Goal: Transaction & Acquisition: Download file/media

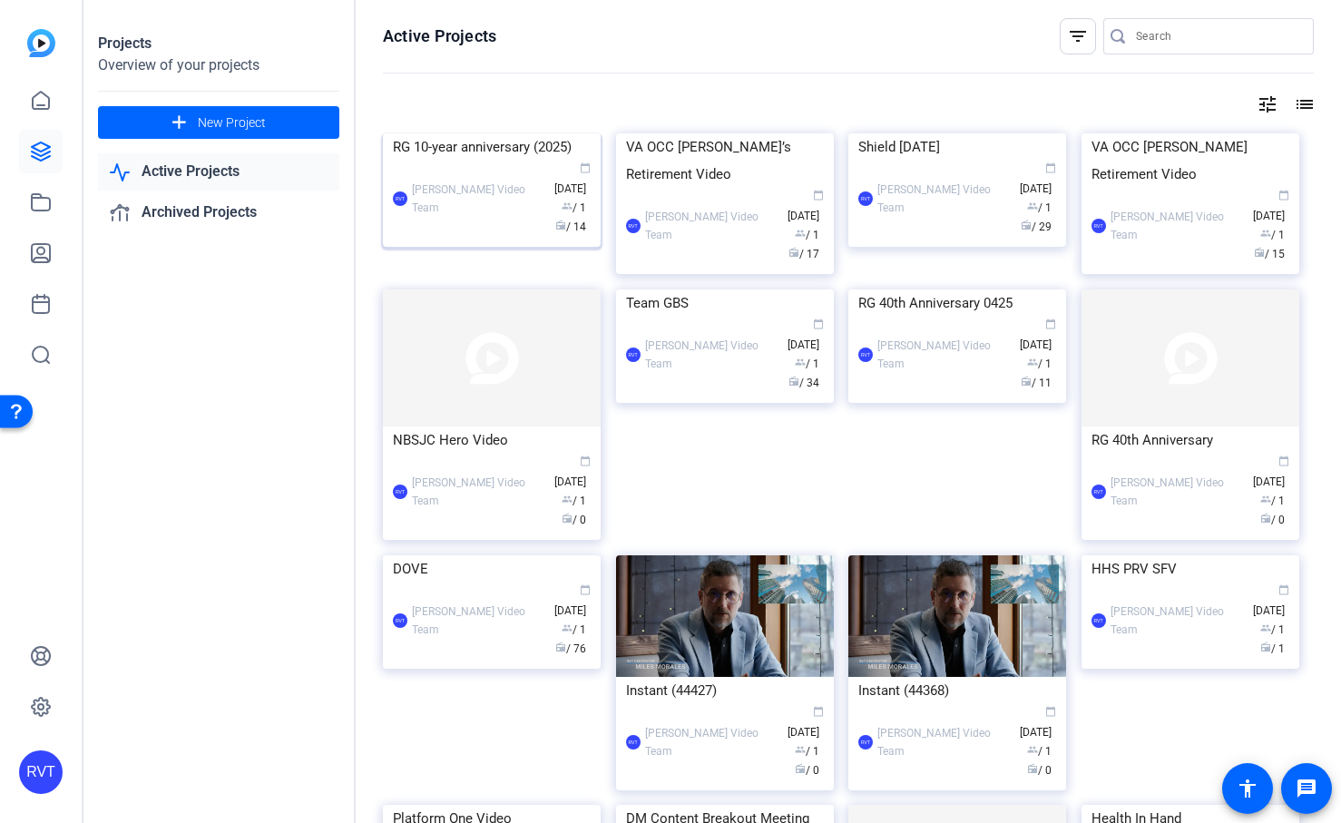
click at [499, 161] on div "RG 10-year anniversary (2025)" at bounding box center [492, 146] width 198 height 27
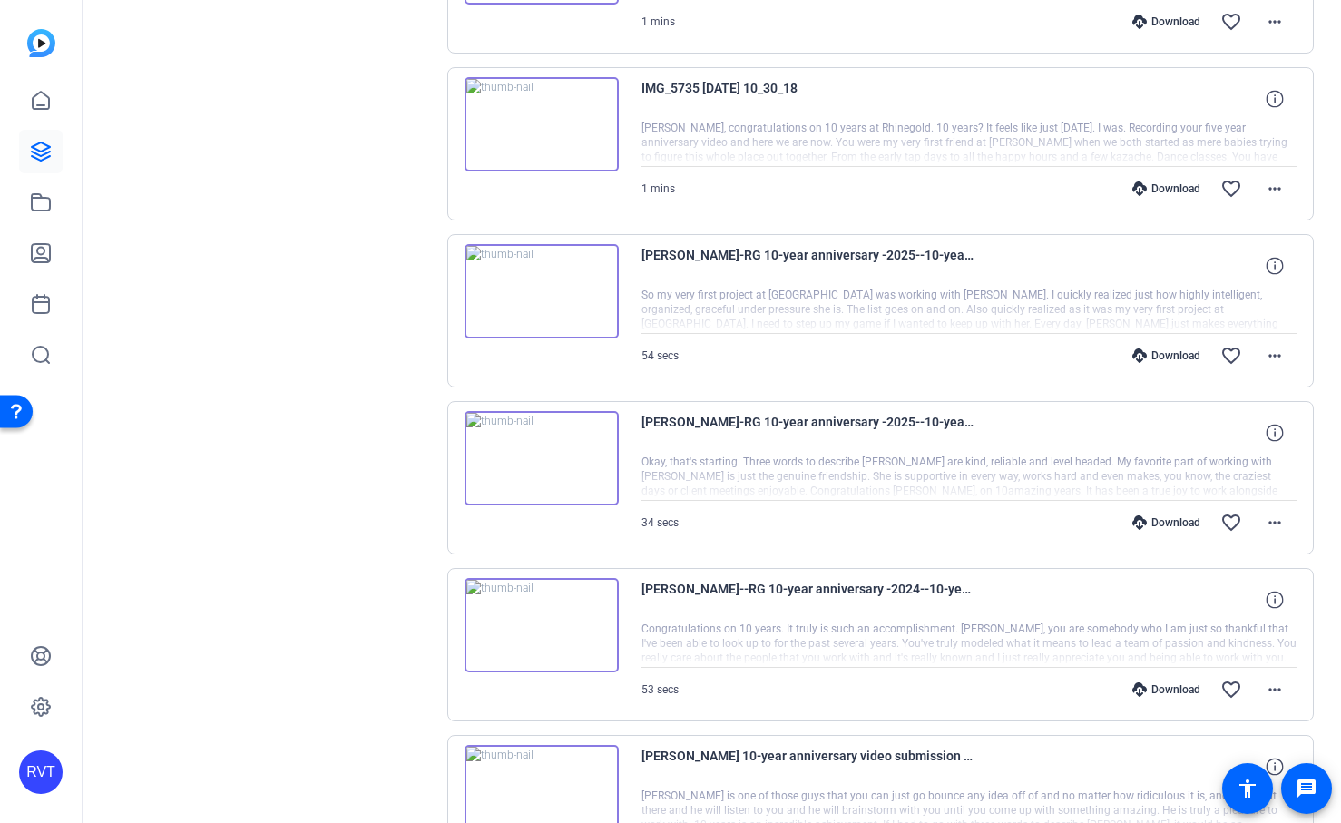
scroll to position [668, 0]
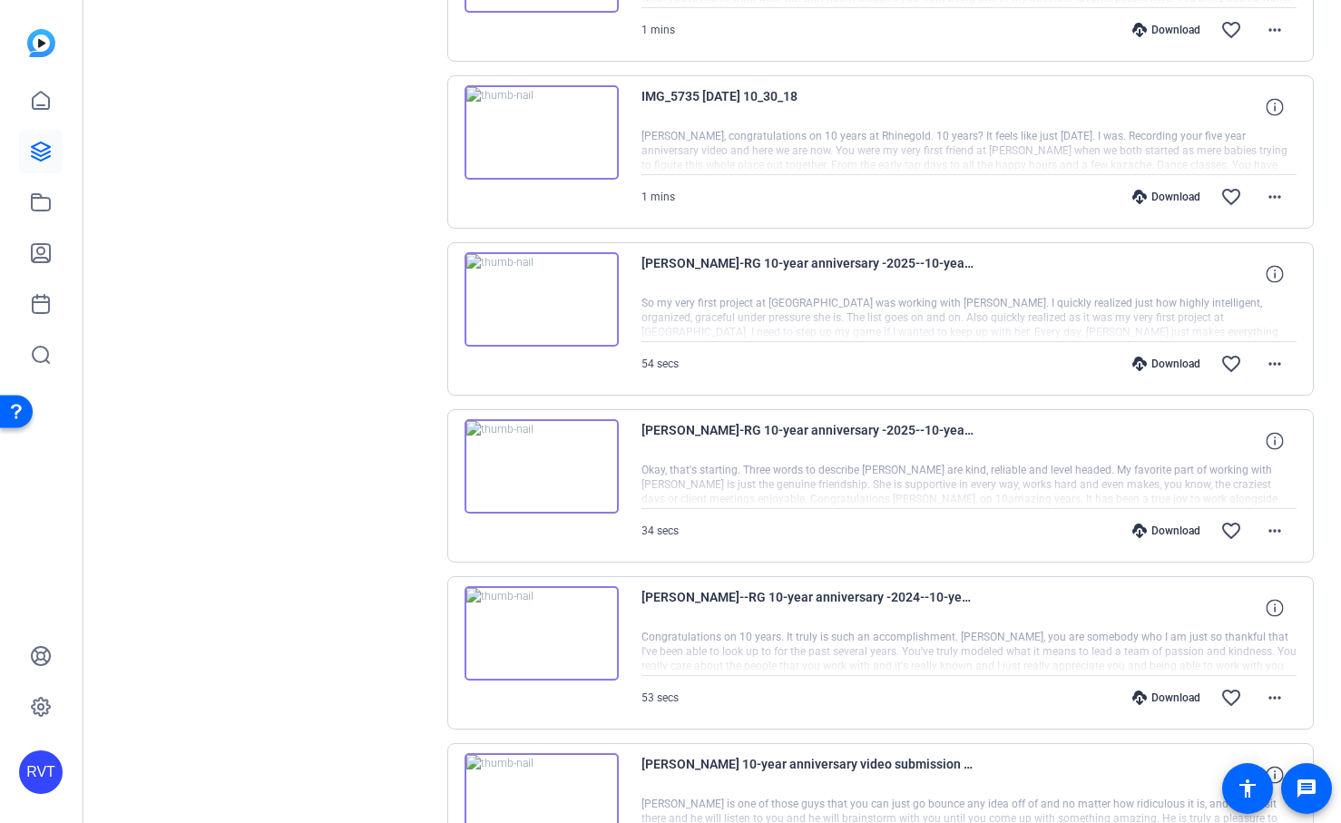
scroll to position [678, 0]
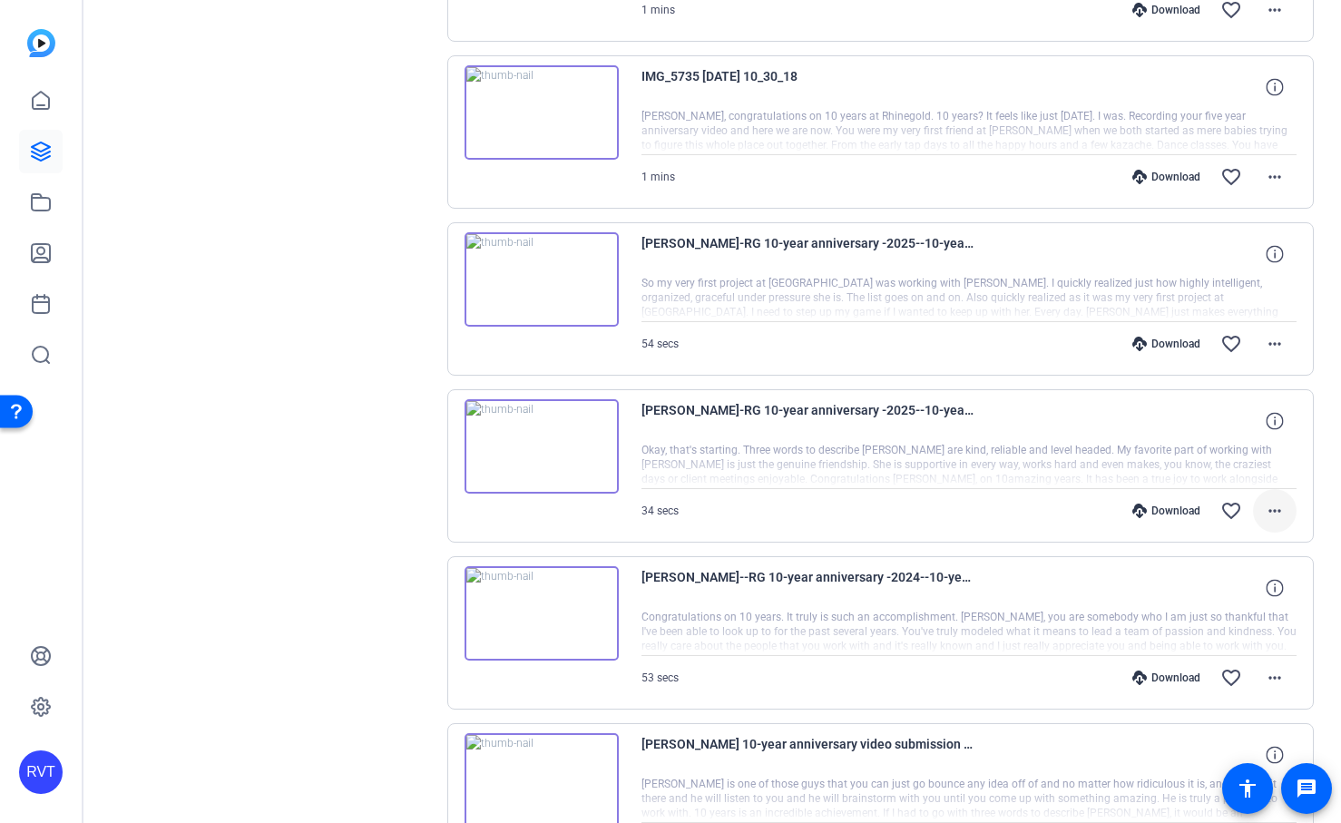
click at [1272, 508] on mat-icon "more_horiz" at bounding box center [1275, 511] width 22 height 22
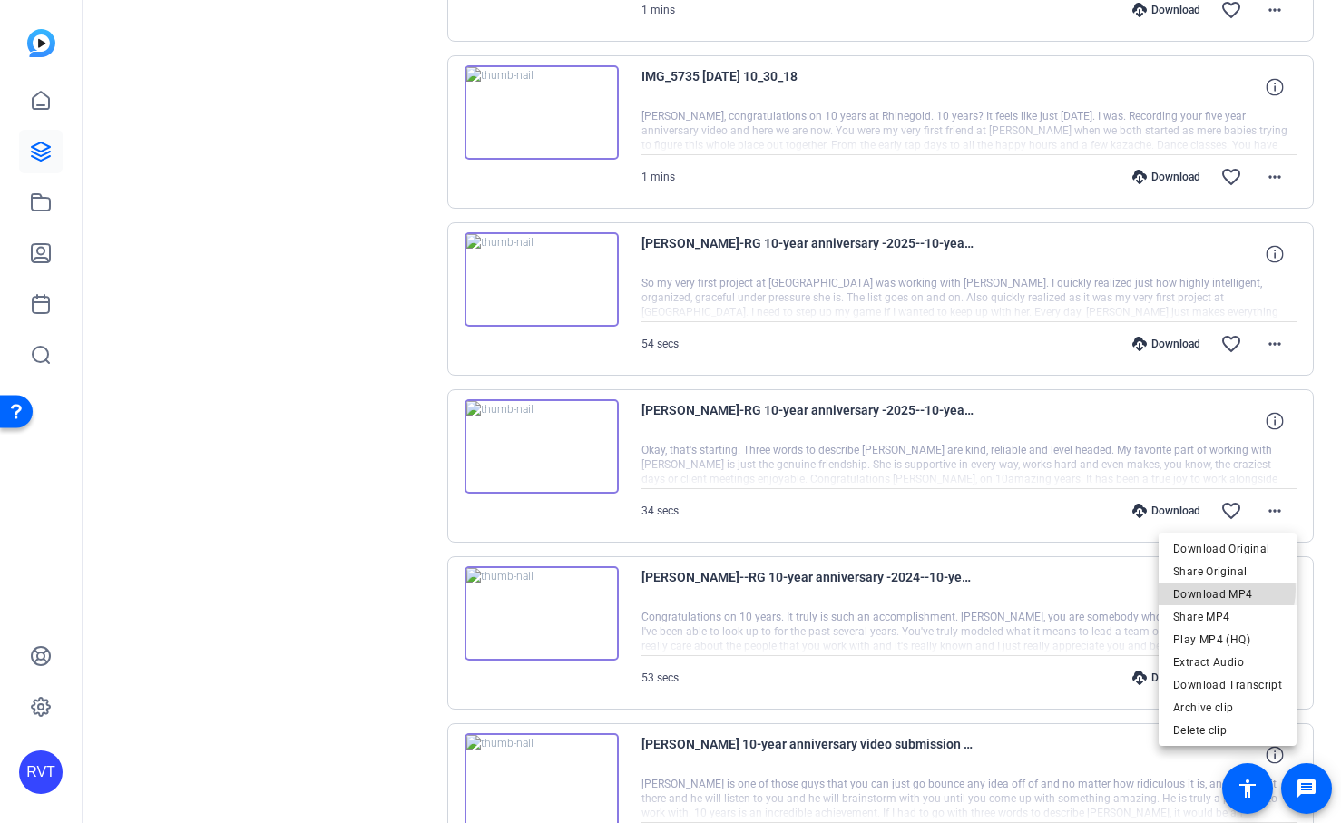
click at [1213, 589] on span "Download MP4" at bounding box center [1227, 594] width 109 height 22
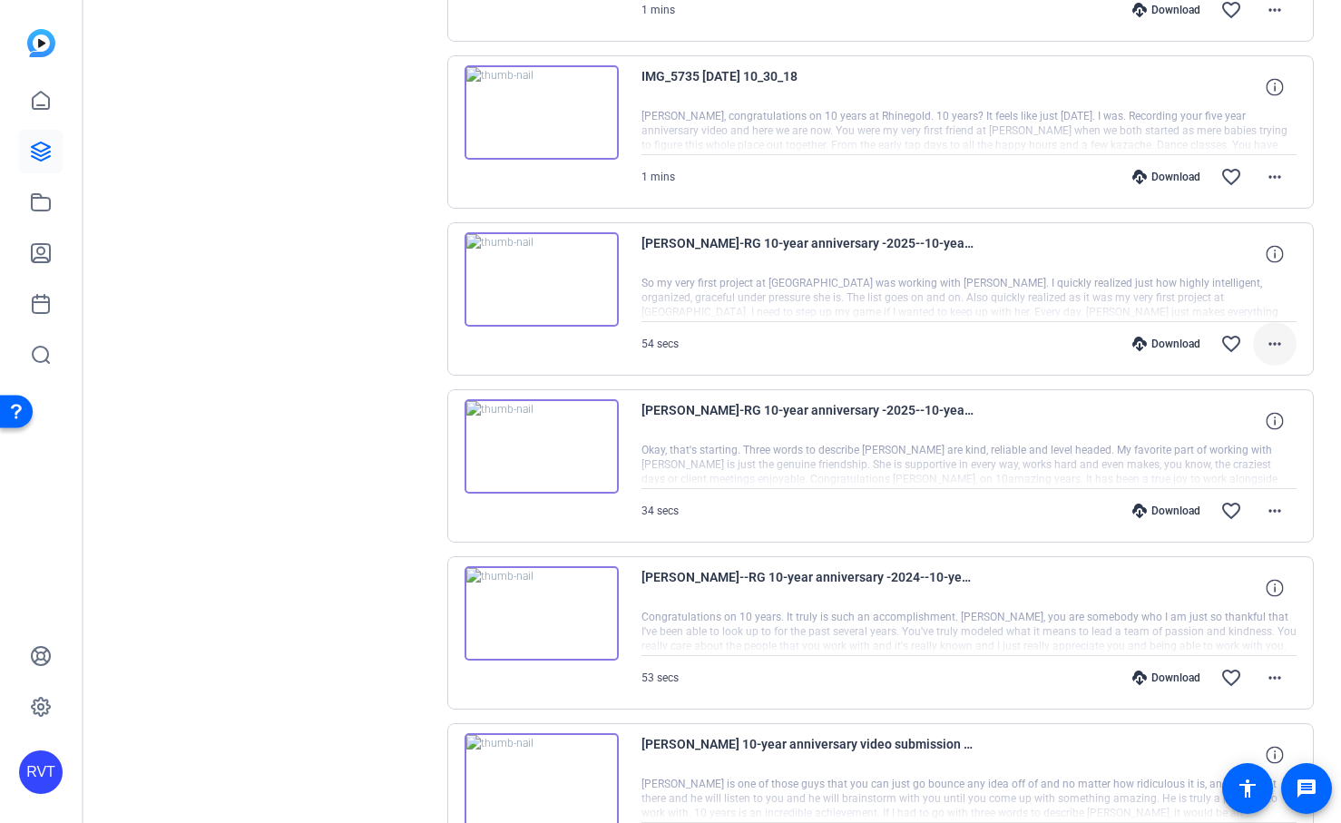
click at [1276, 341] on mat-icon "more_horiz" at bounding box center [1275, 344] width 22 height 22
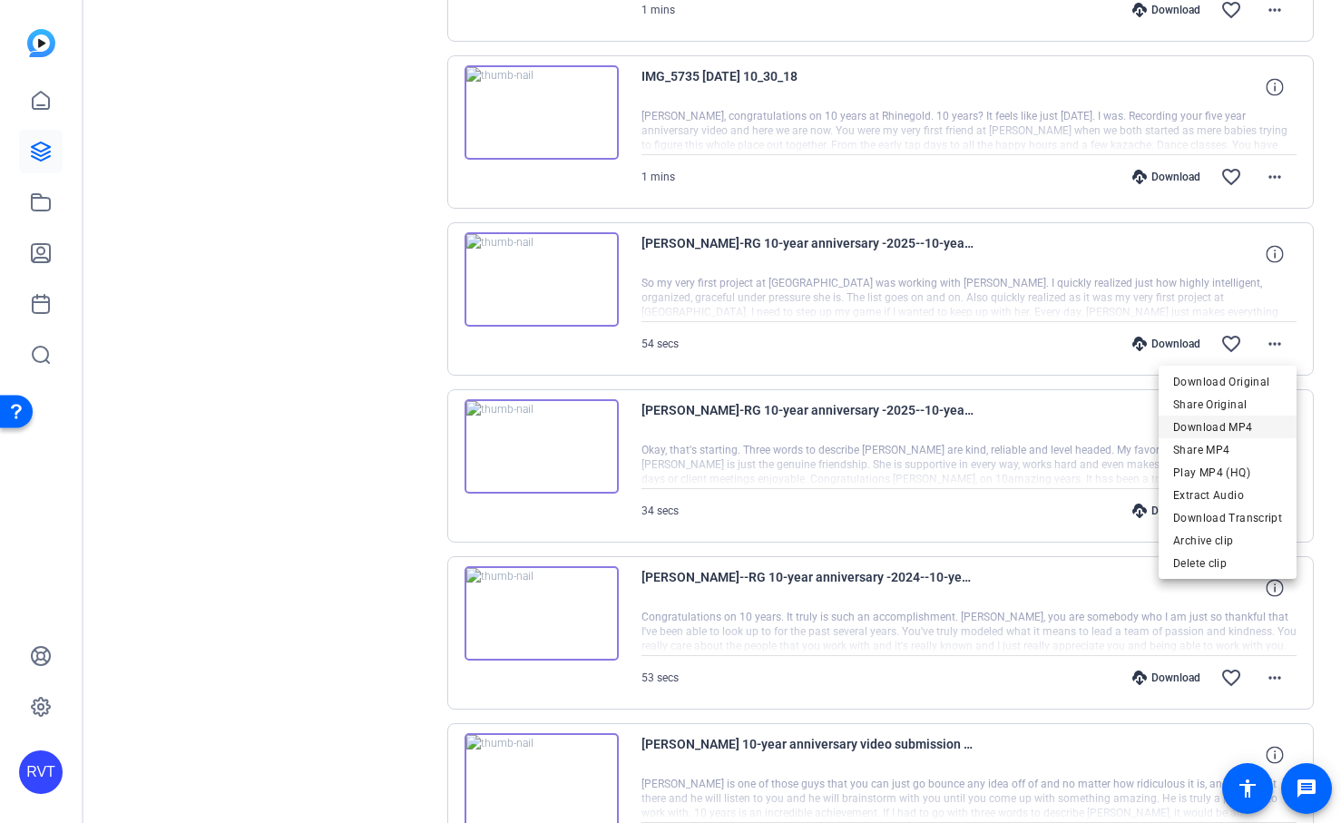
click at [1234, 425] on span "Download MP4" at bounding box center [1227, 427] width 109 height 22
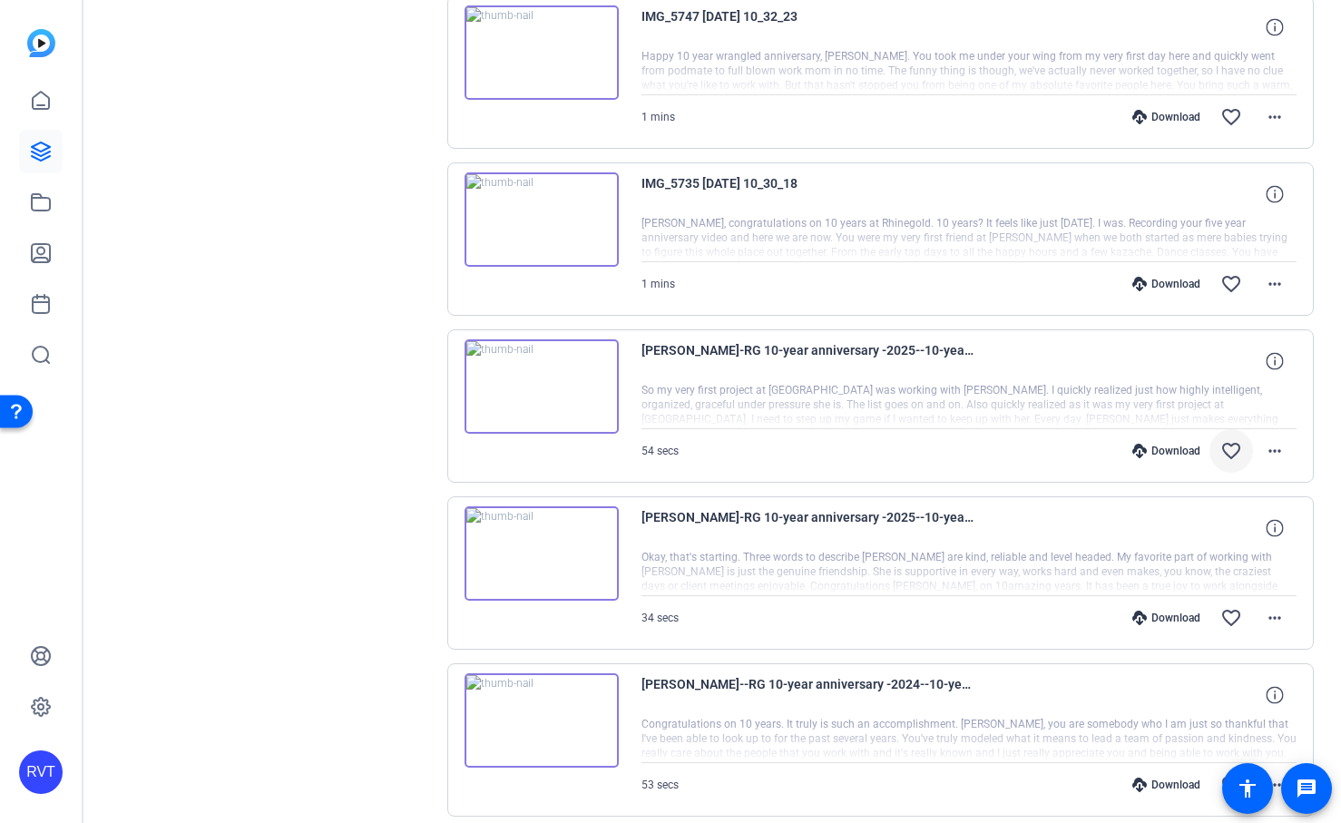
scroll to position [556, 0]
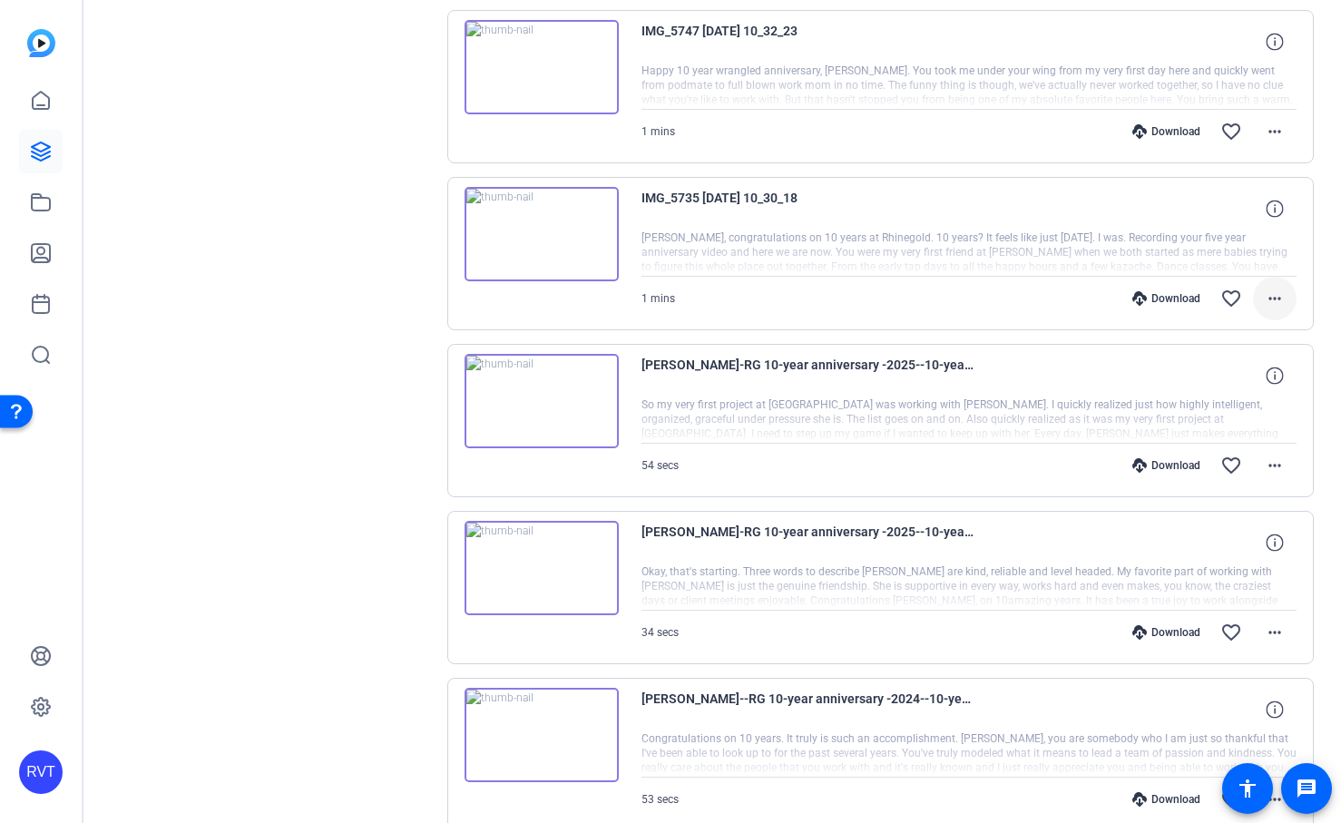
click at [1277, 303] on mat-icon "more_horiz" at bounding box center [1275, 299] width 22 height 22
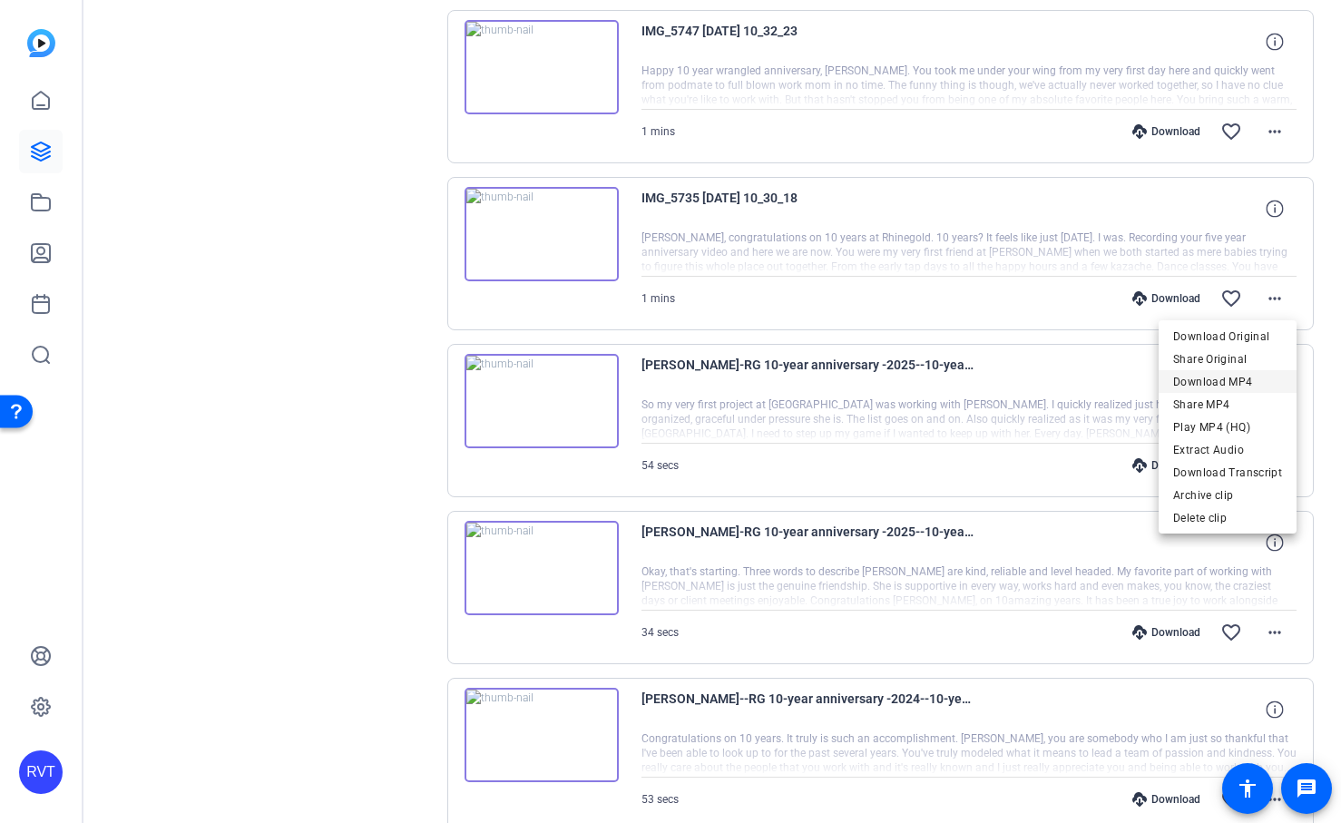
click at [1206, 383] on span "Download MP4" at bounding box center [1227, 382] width 109 height 22
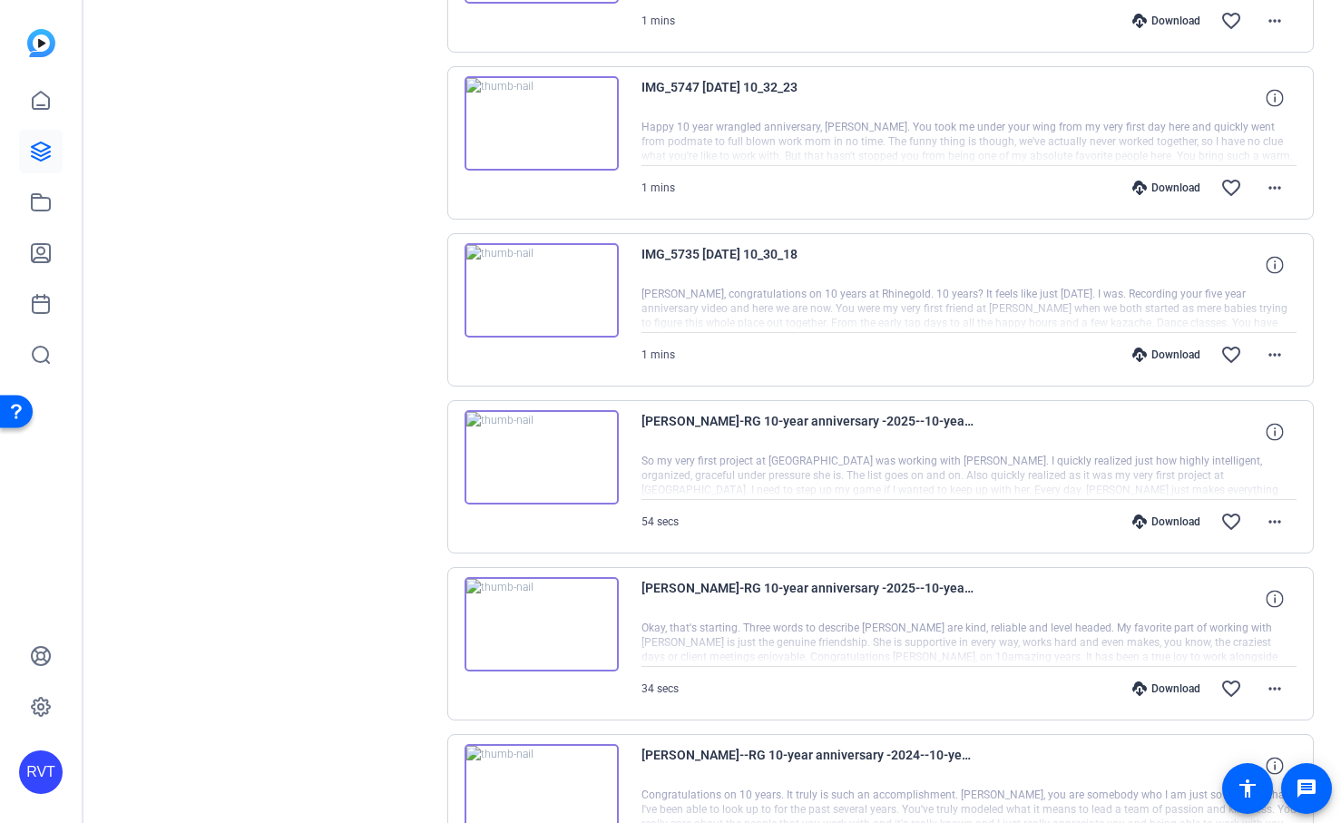
scroll to position [481, 0]
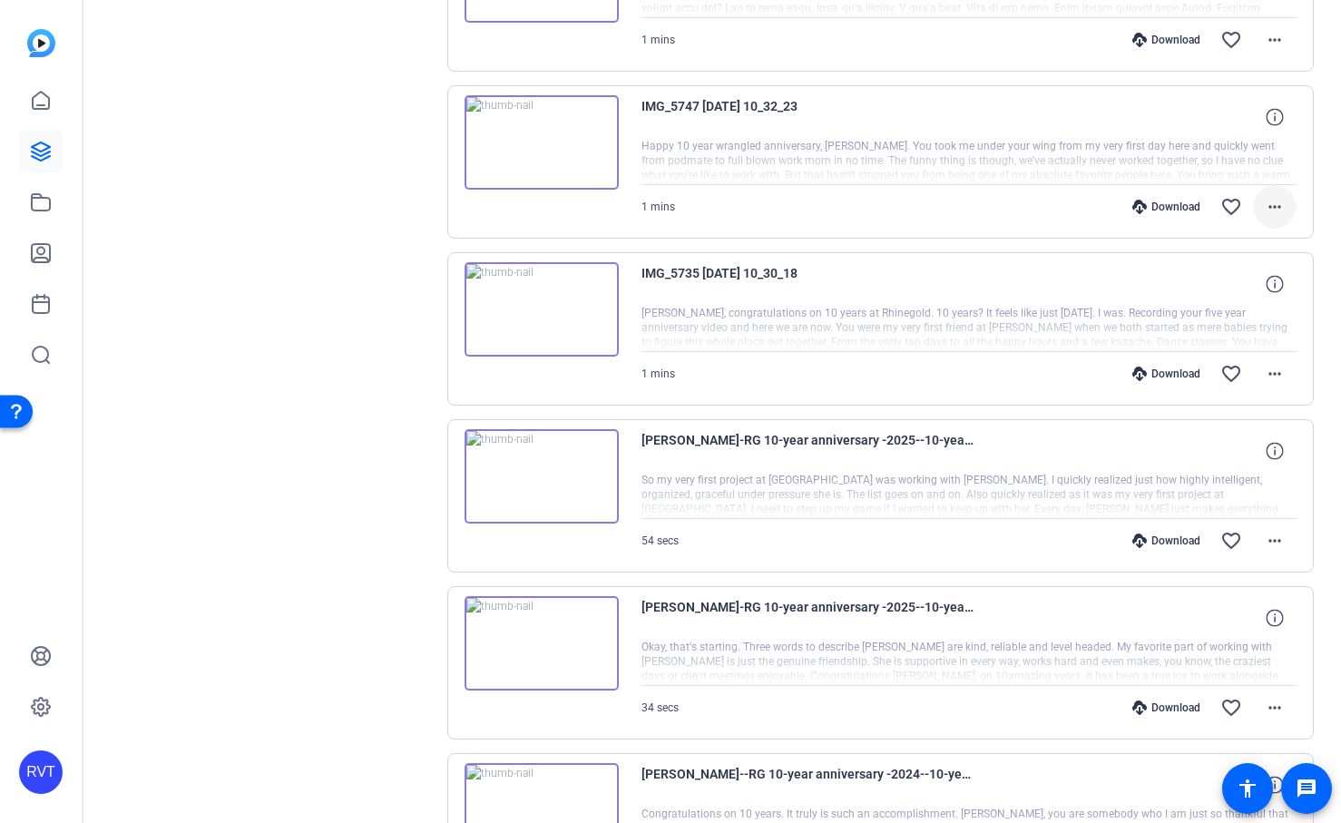
click at [1274, 213] on mat-icon "more_horiz" at bounding box center [1275, 207] width 22 height 22
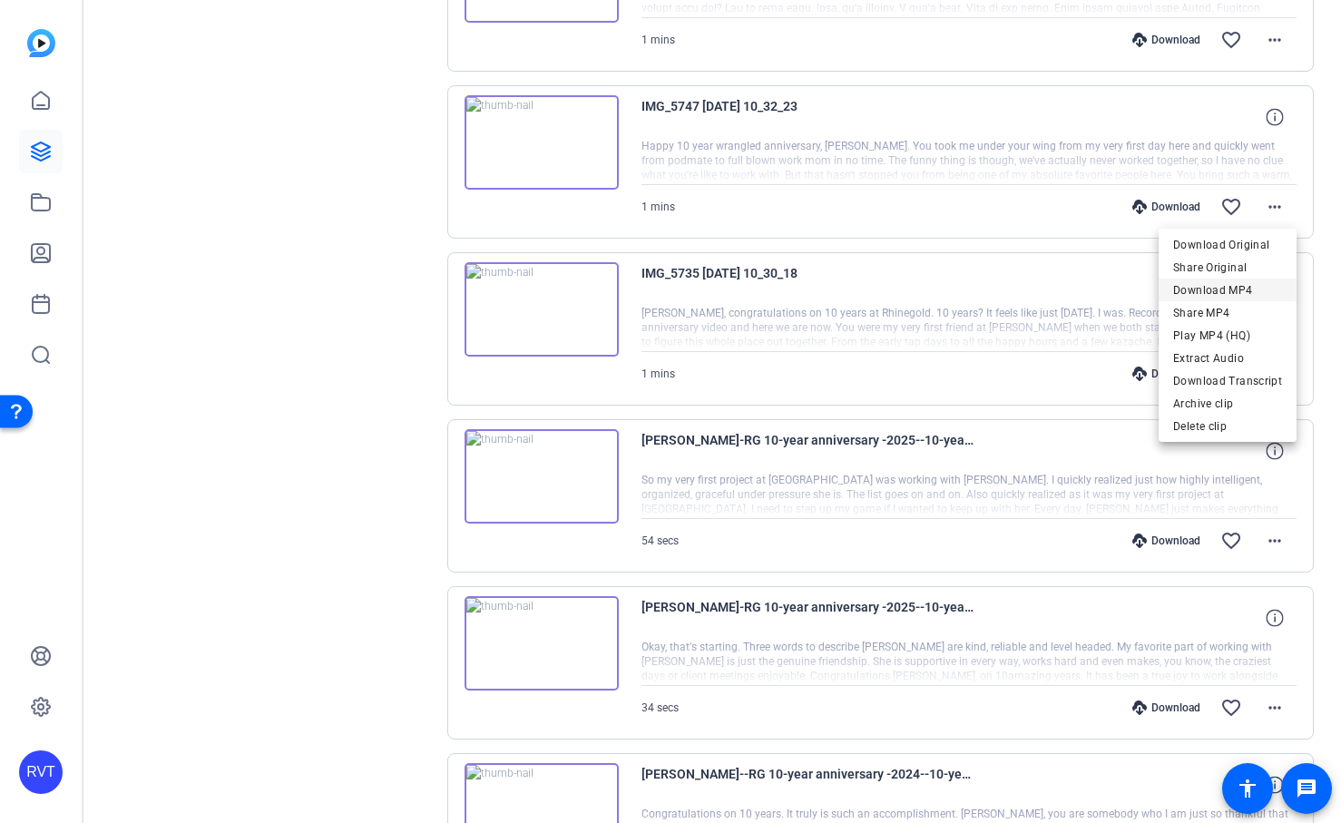
click at [1217, 288] on span "Download MP4" at bounding box center [1227, 290] width 109 height 22
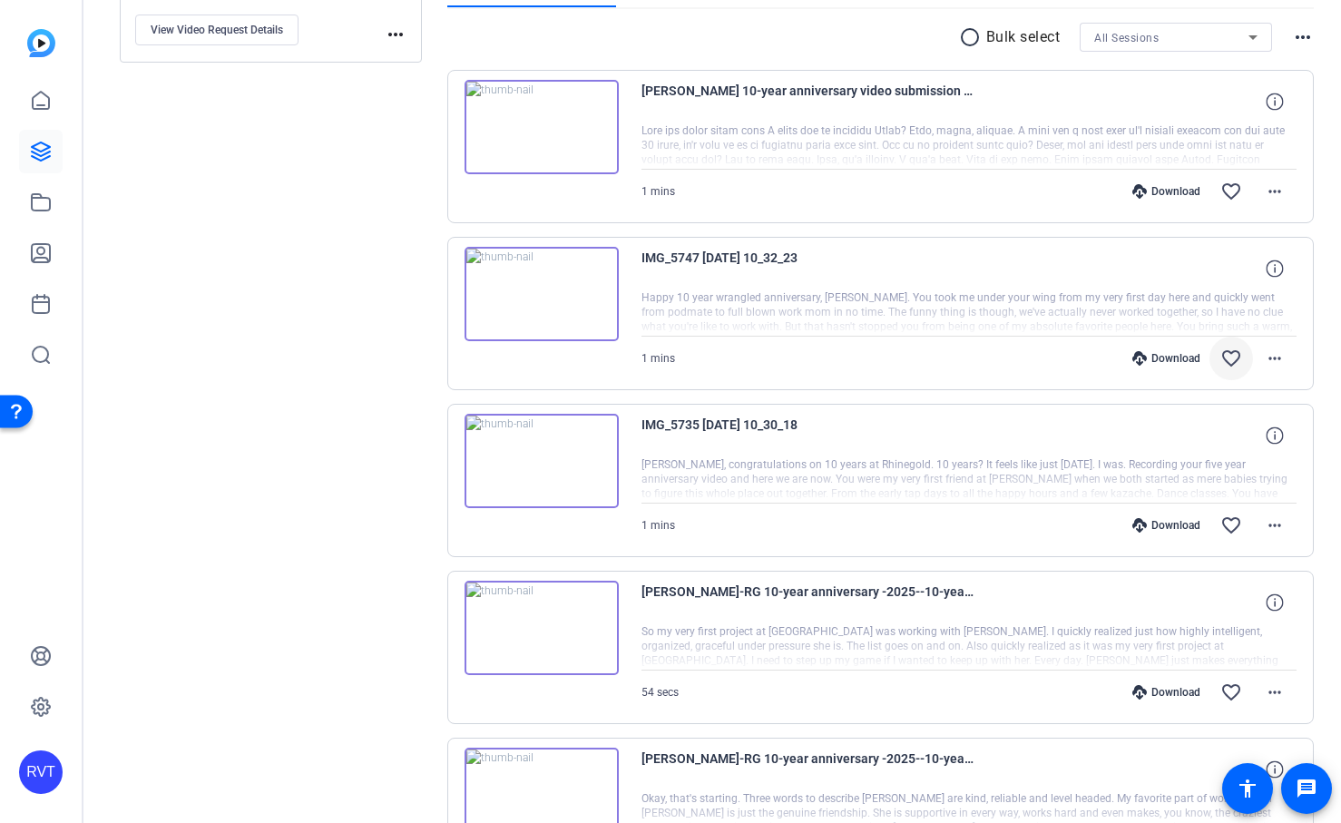
scroll to position [321, 0]
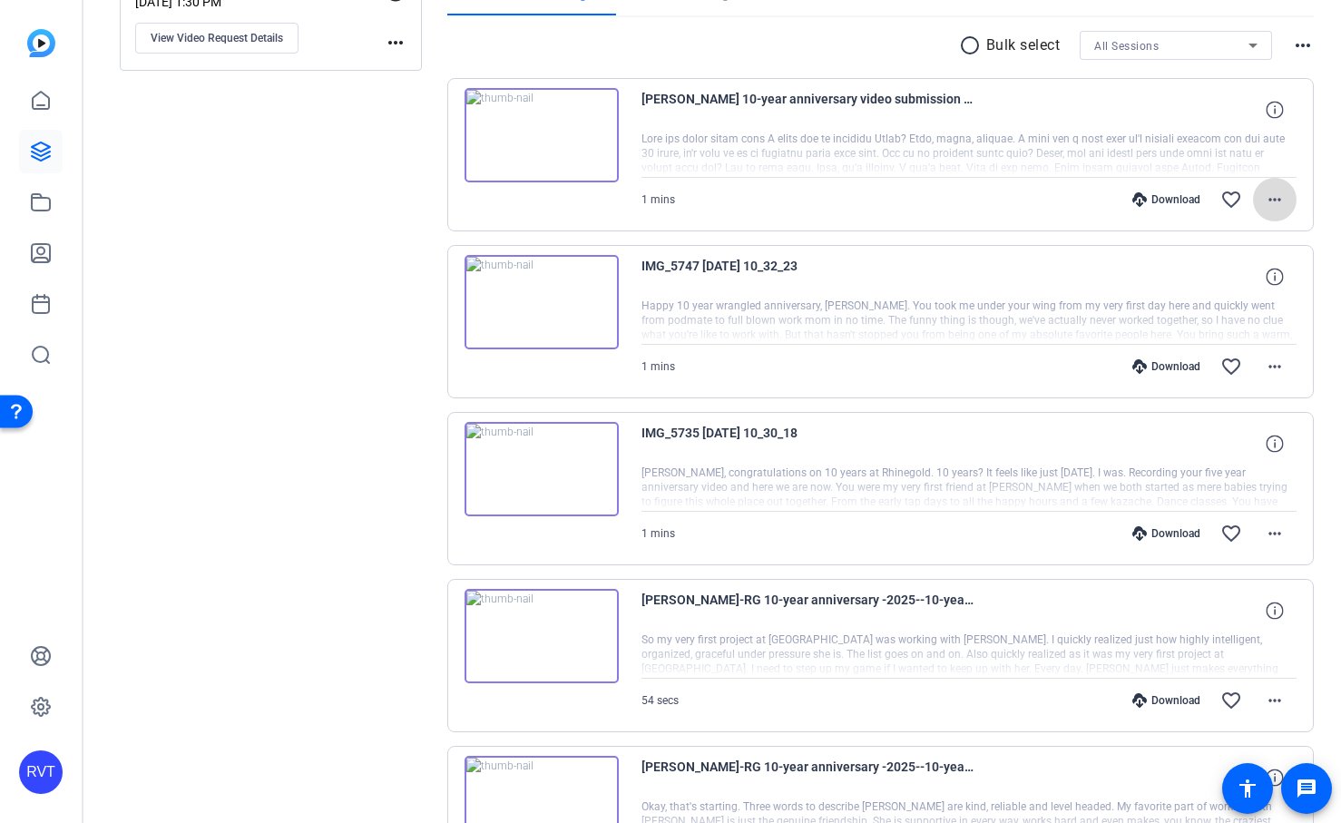
click at [1273, 202] on mat-icon "more_horiz" at bounding box center [1275, 200] width 22 height 22
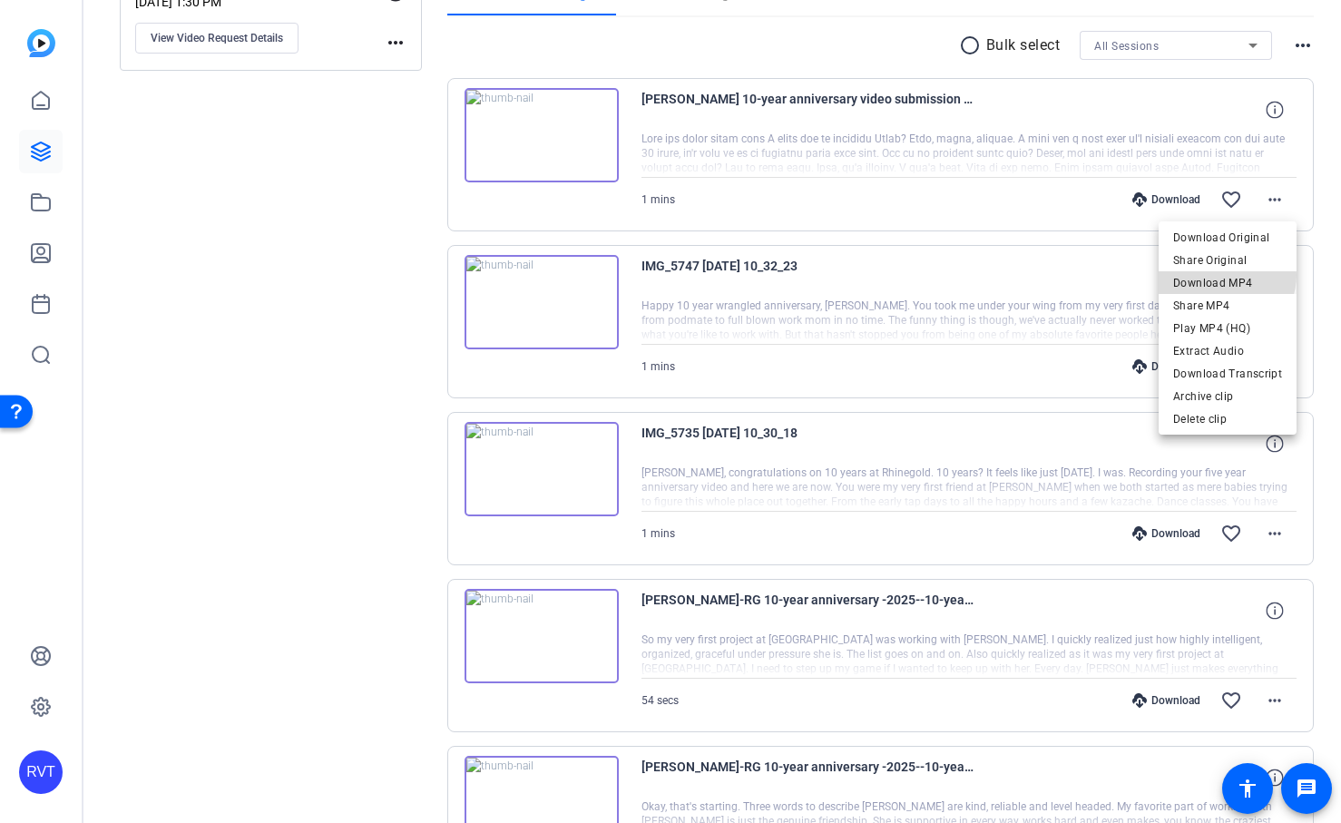
click at [1226, 275] on span "Download MP4" at bounding box center [1227, 283] width 109 height 22
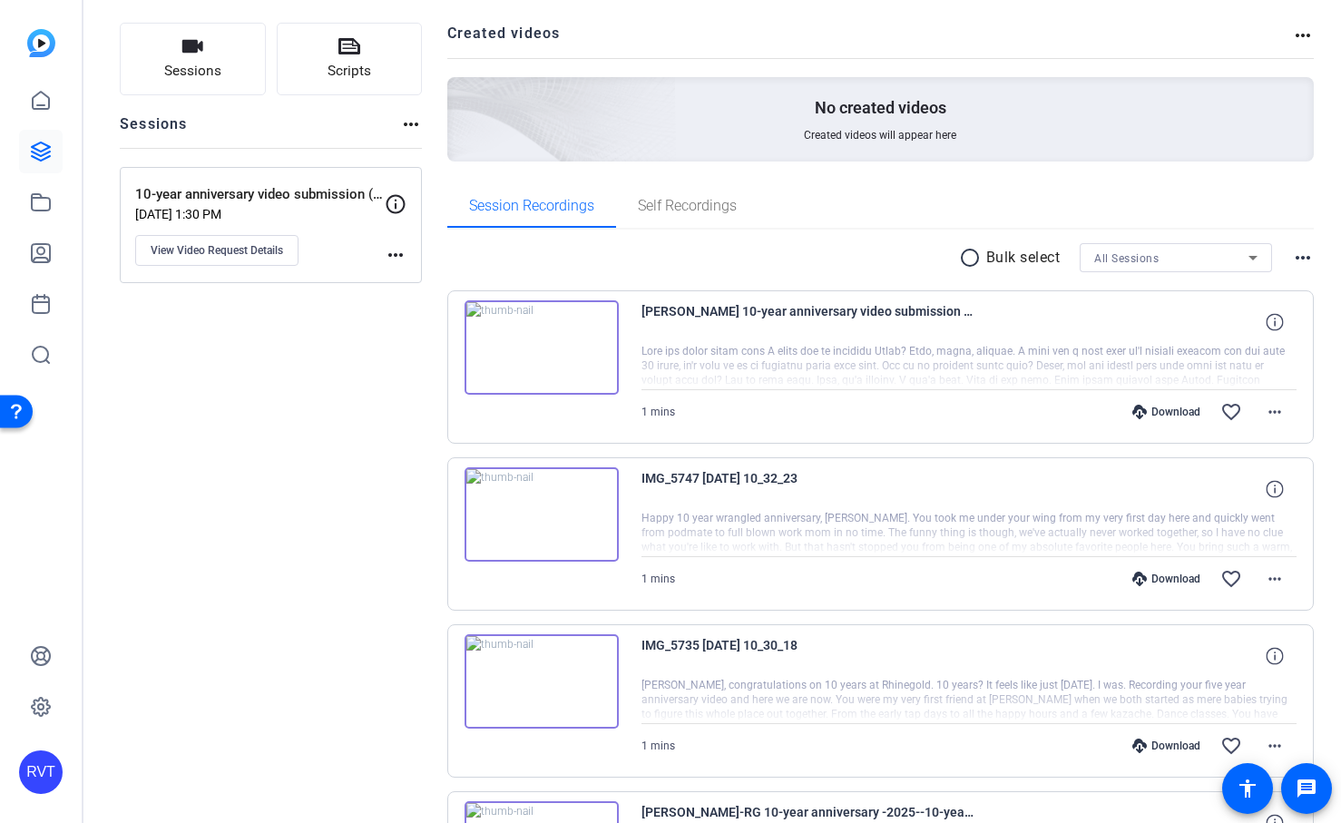
scroll to position [91, 0]
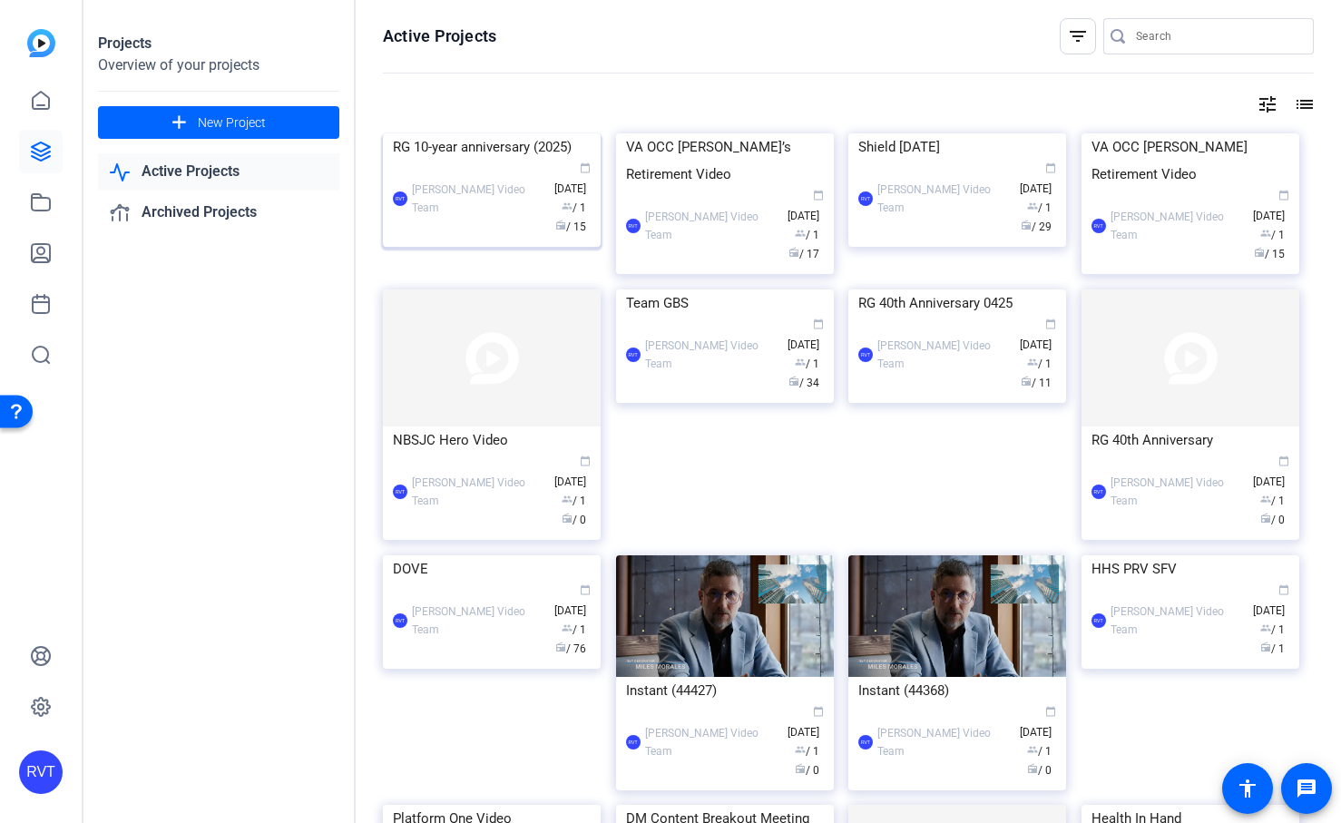
click at [508, 133] on img at bounding box center [492, 133] width 218 height 0
